Goal: Task Accomplishment & Management: Use online tool/utility

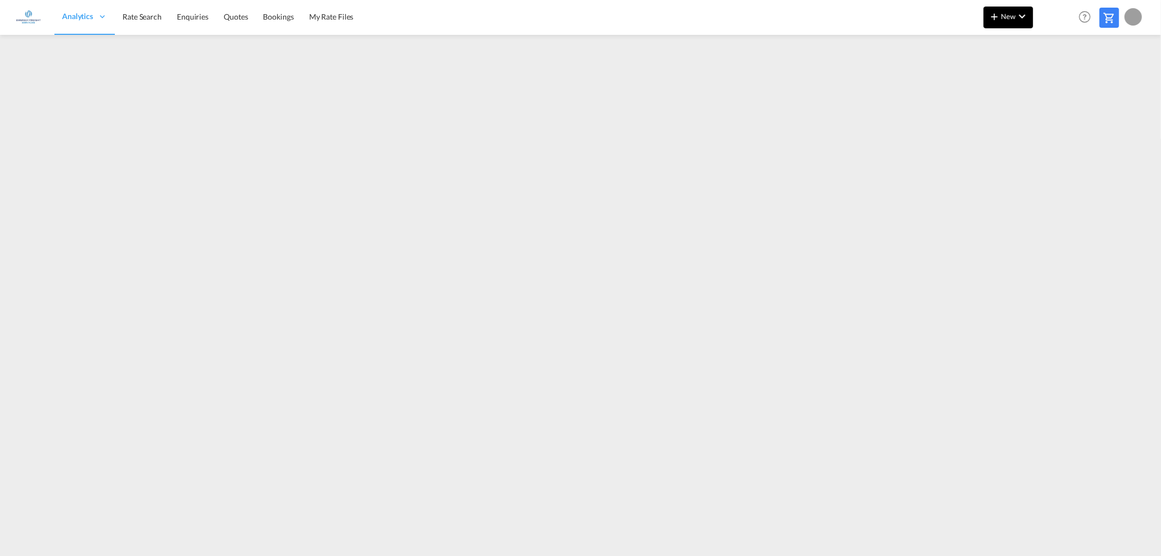
click at [1015, 13] on md-icon "icon-chevron-down" at bounding box center [1021, 16] width 13 height 13
click at [1059, 81] on span "Ratesheet" at bounding box center [1053, 82] width 12 height 22
click at [157, 22] on link "Rate Search" at bounding box center [142, 16] width 54 height 35
